Goal: Information Seeking & Learning: Learn about a topic

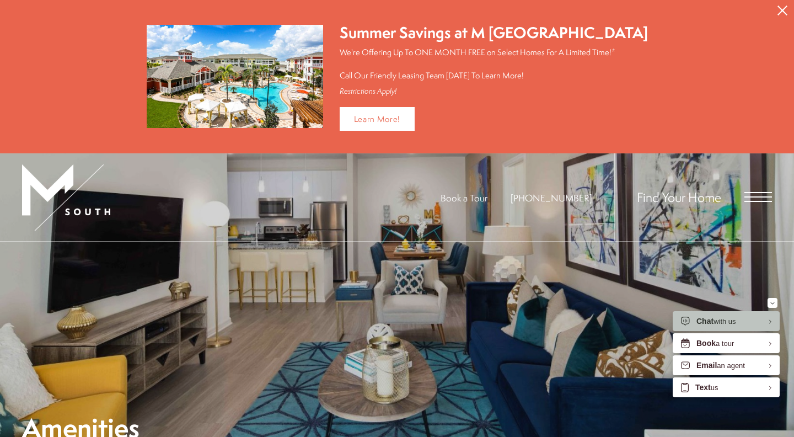
click at [781, 9] on icon "Close Alert" at bounding box center [783, 11] width 10 height 10
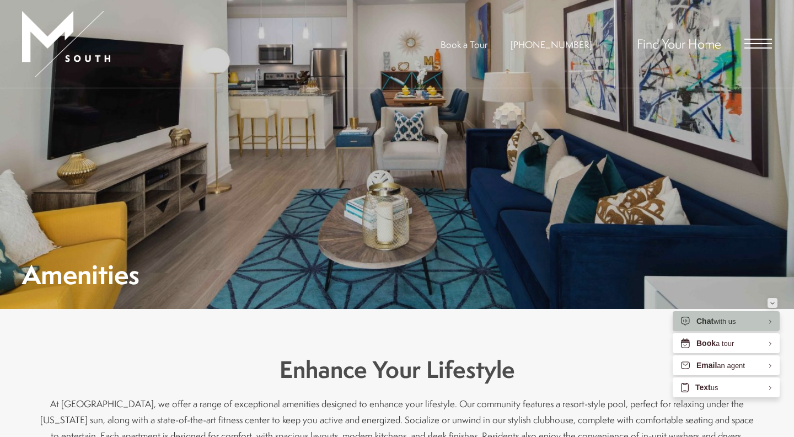
click at [774, 302] on icon "Minimize" at bounding box center [773, 303] width 4 height 3
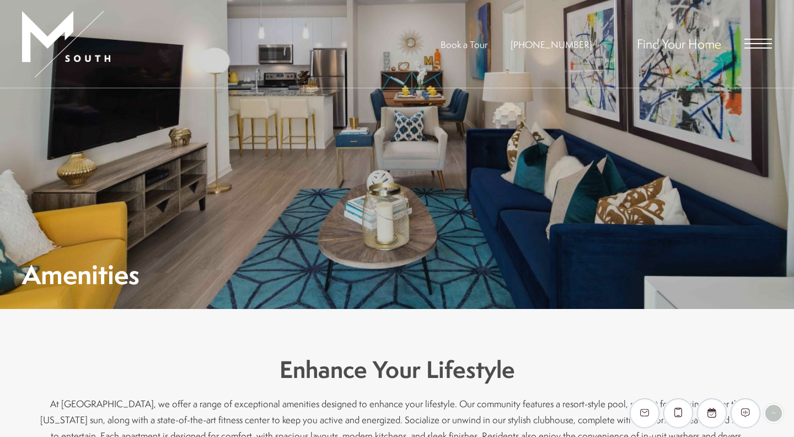
click at [759, 42] on span "Open Menu" at bounding box center [759, 44] width 28 height 10
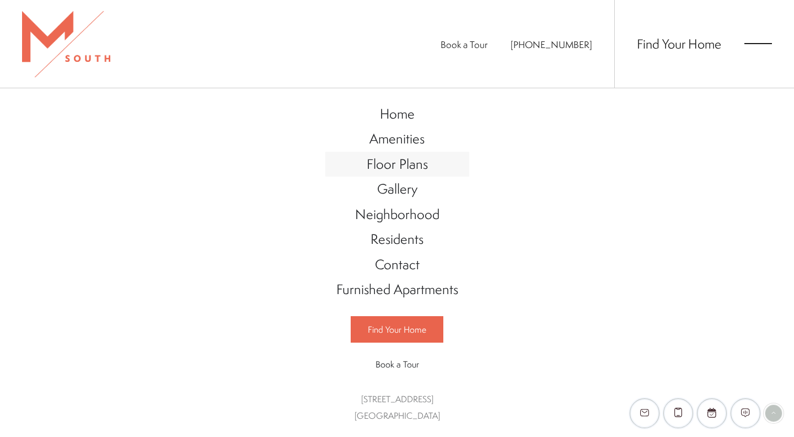
click at [384, 174] on link "Floor Plans" at bounding box center [397, 164] width 144 height 25
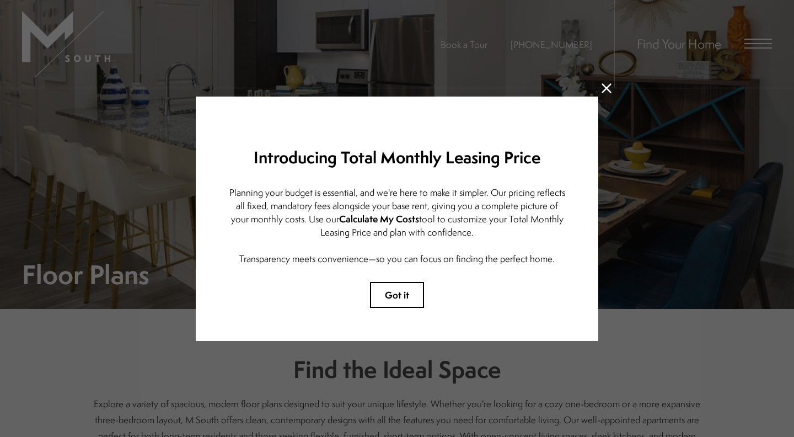
scroll to position [18, 0]
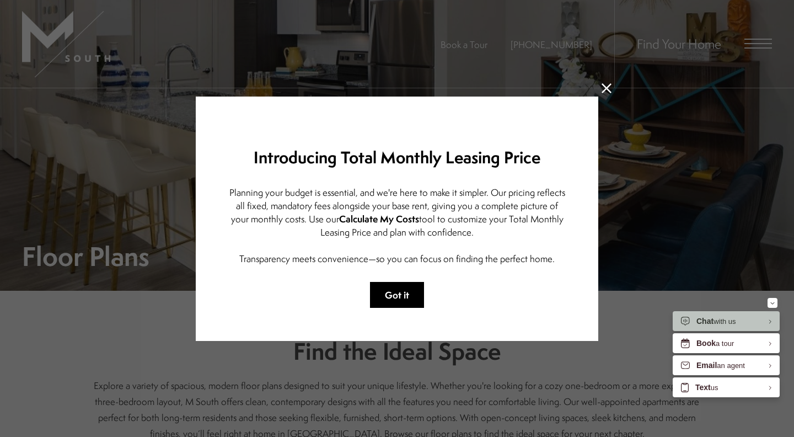
click at [395, 285] on button "Got it" at bounding box center [397, 295] width 54 height 26
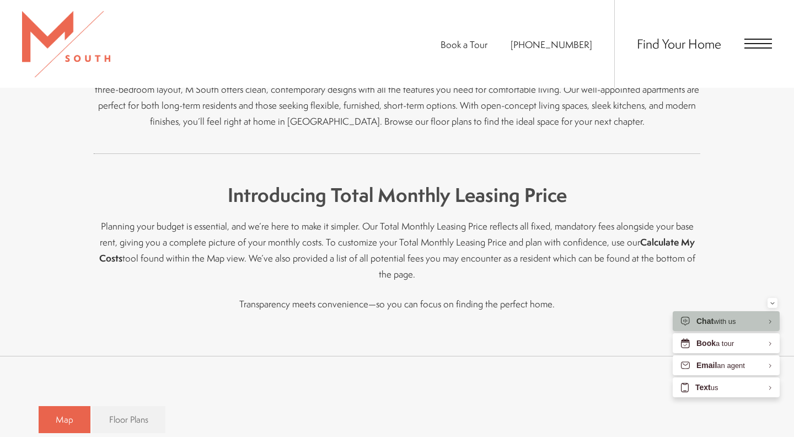
scroll to position [327, 0]
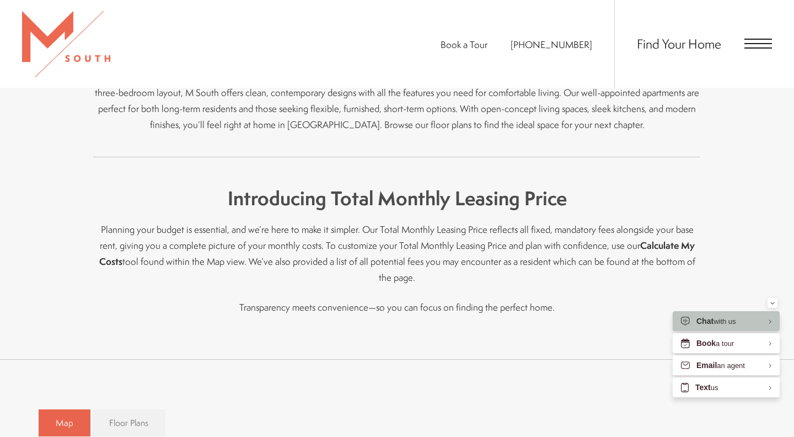
click at [146, 409] on link "Floor Plans" at bounding box center [128, 422] width 73 height 27
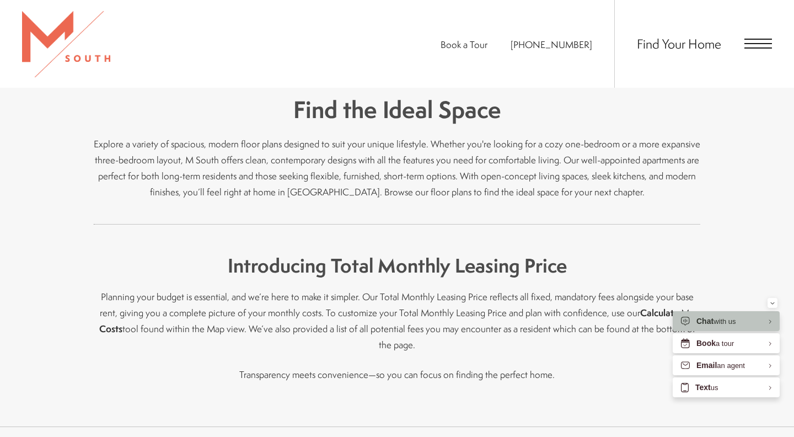
scroll to position [322, 0]
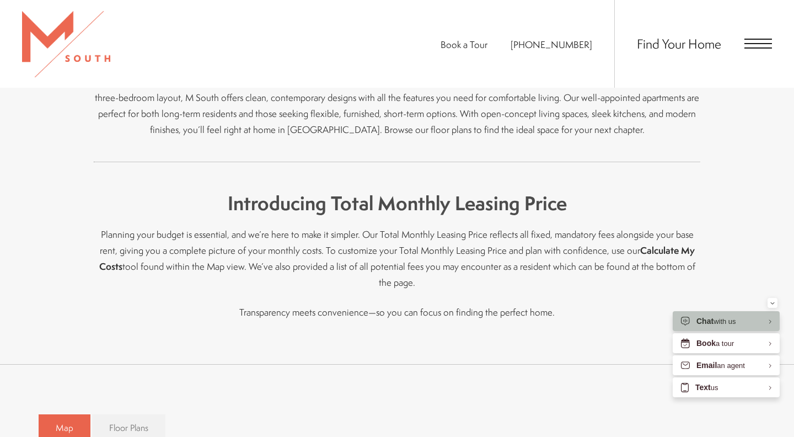
click at [151, 414] on link "Floor Plans" at bounding box center [128, 427] width 73 height 27
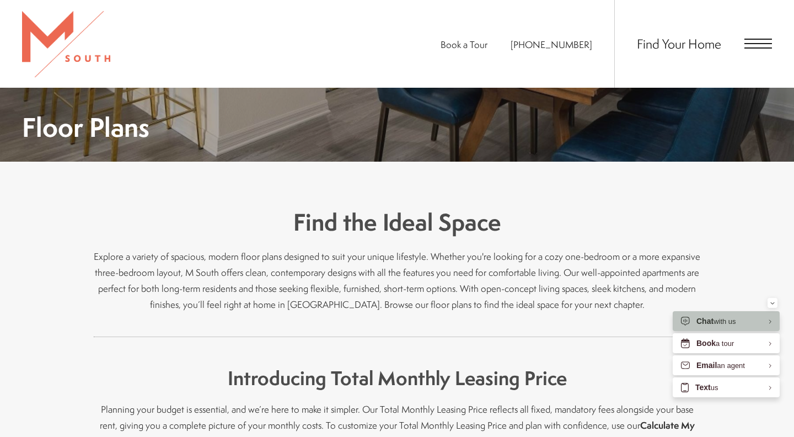
scroll to position [189, 0]
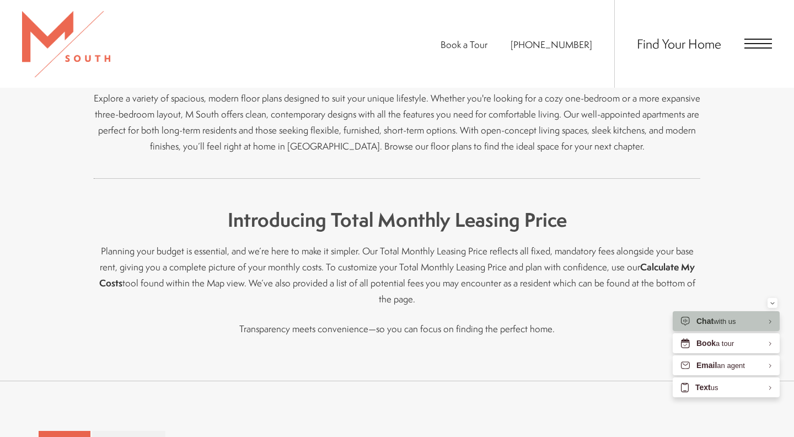
scroll to position [418, 0]
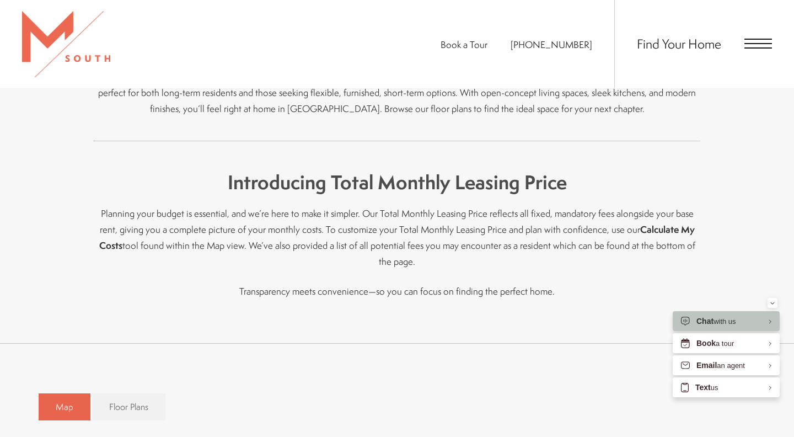
scroll to position [65, 0]
